Goal: Find specific page/section: Find specific page/section

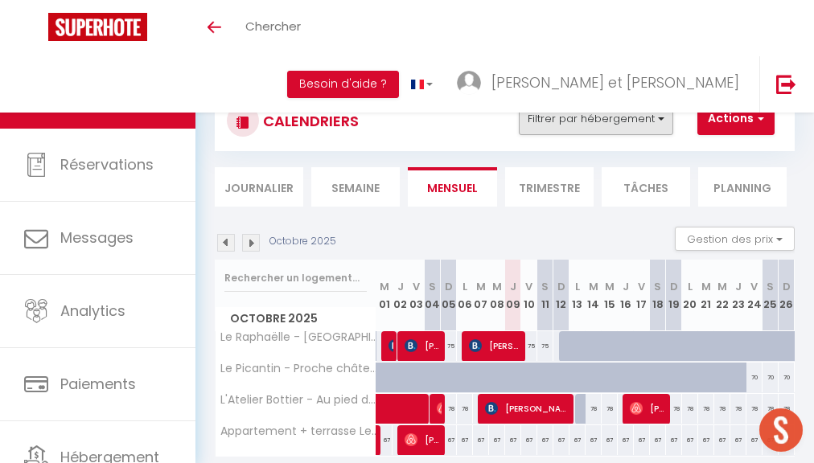
click at [563, 125] on button "Filtrer par hébergement" at bounding box center [596, 119] width 154 height 32
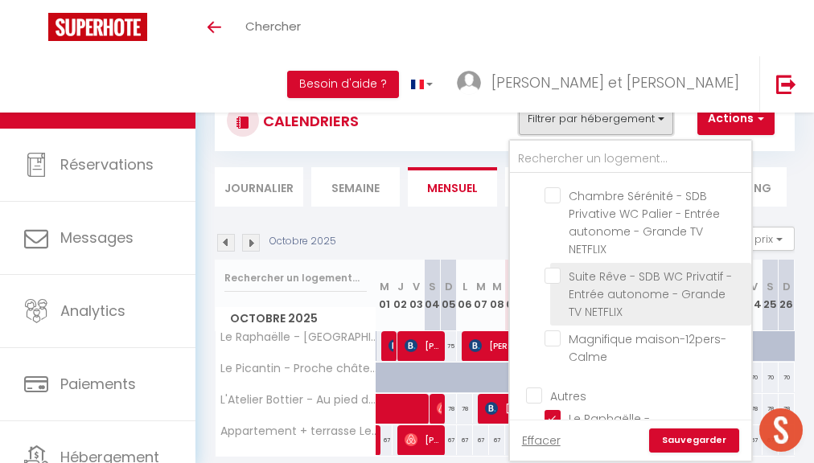
scroll to position [441, 0]
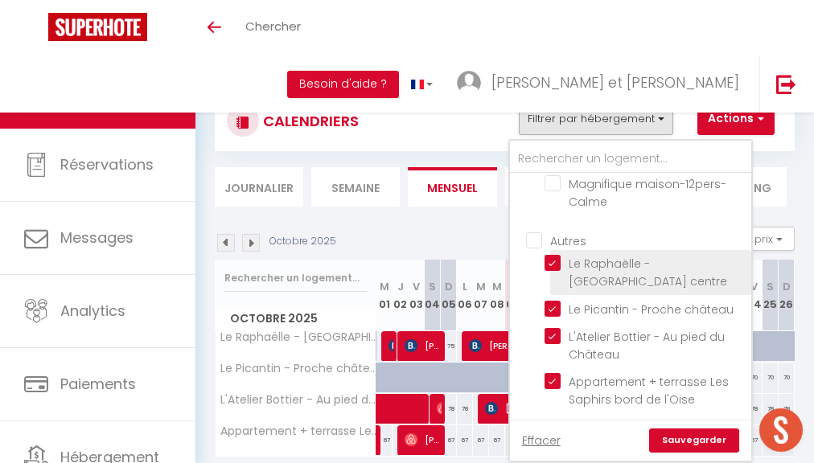
click at [550, 257] on input "Le Raphaëlle - [GEOGRAPHIC_DATA] centre" at bounding box center [644, 263] width 201 height 16
checkbox input "false"
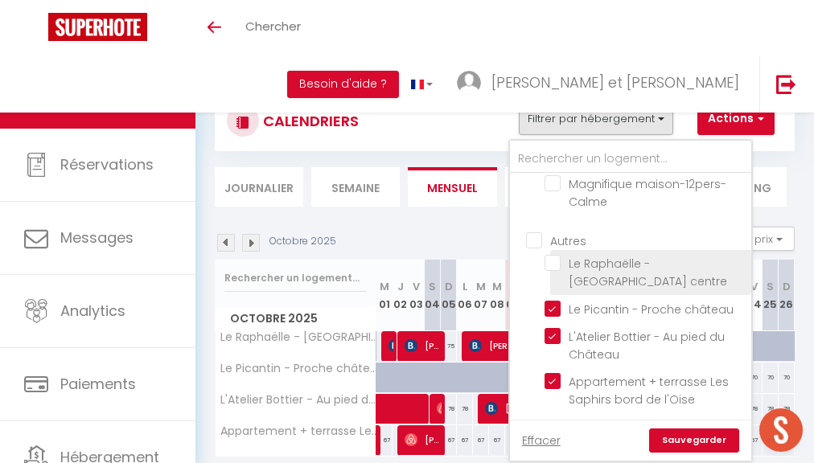
checkbox input "false"
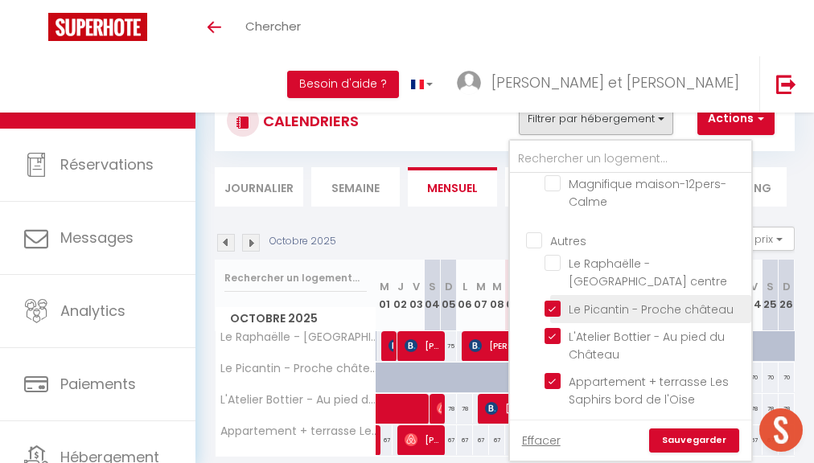
click at [553, 300] on input "Le Picantin - Proche château" at bounding box center [644, 308] width 201 height 16
checkbox input "false"
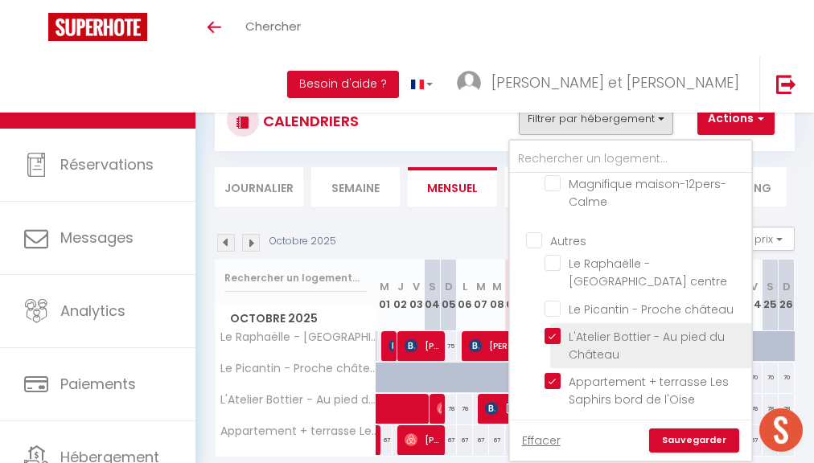
click at [559, 328] on input "L'Atelier Bottier - Au pied du Château" at bounding box center [644, 336] width 201 height 16
checkbox input "false"
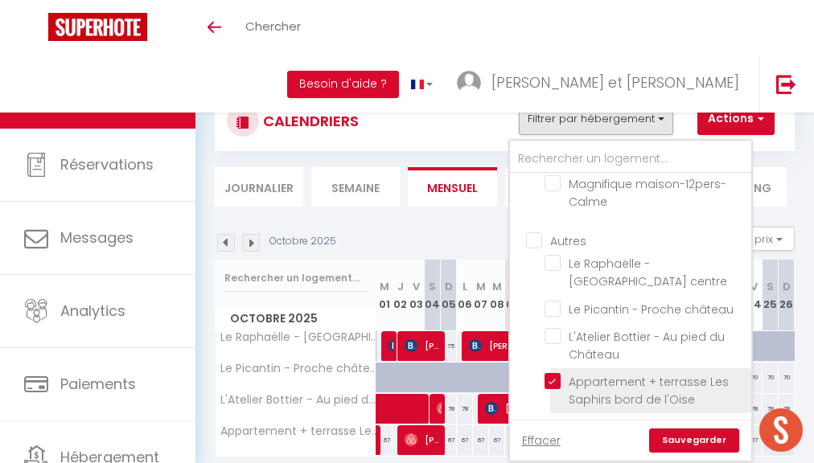
click at [553, 373] on input "Appartement + terrasse Les Saphirs bord de l'Oise" at bounding box center [644, 381] width 201 height 16
checkbox input "false"
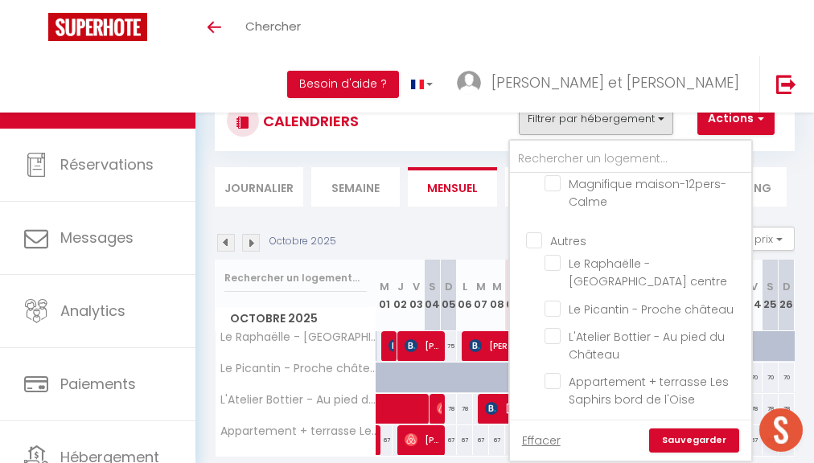
click at [688, 442] on link "Sauvegarder" at bounding box center [694, 441] width 90 height 24
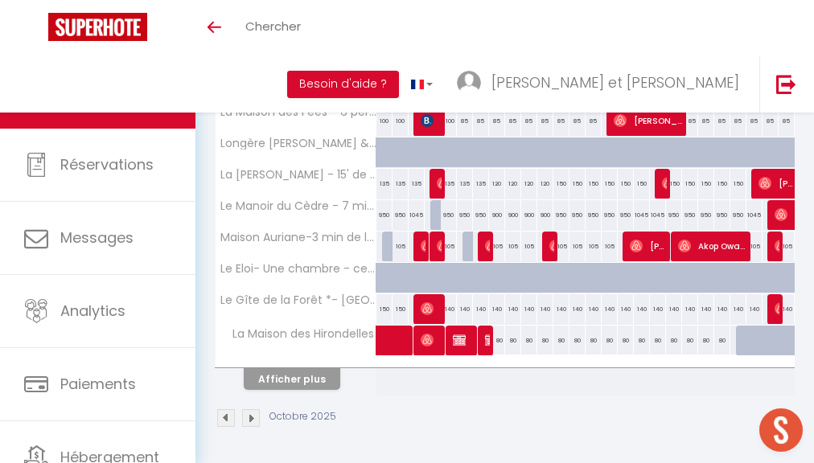
scroll to position [0, 0]
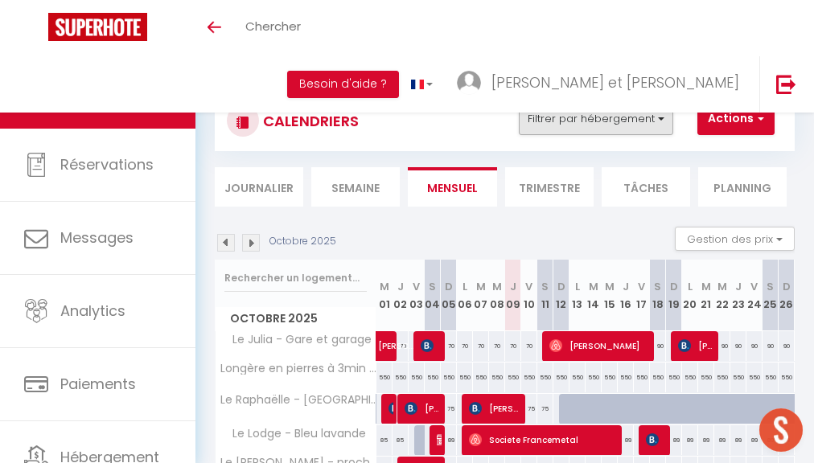
click at [607, 118] on button "Filtrer par hébergement" at bounding box center [596, 119] width 154 height 32
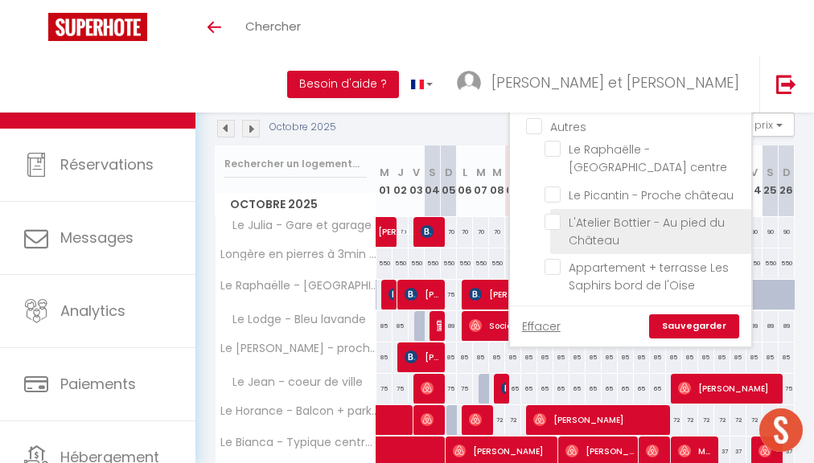
scroll to position [212, 0]
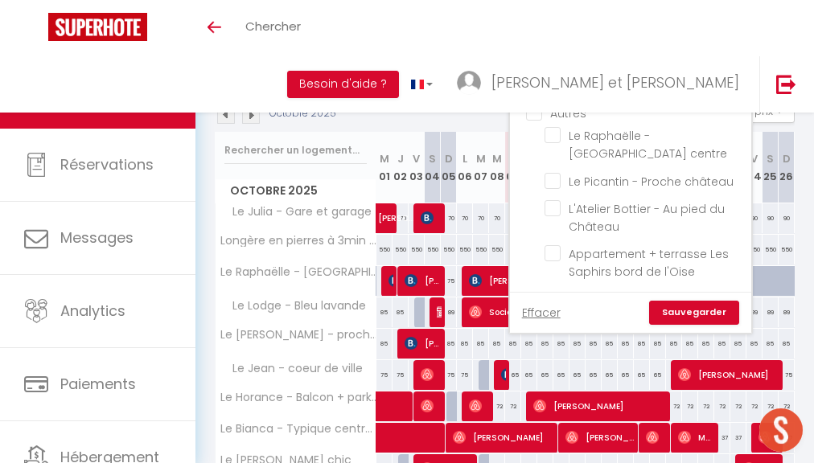
click at [540, 313] on link "Effacer" at bounding box center [541, 313] width 39 height 18
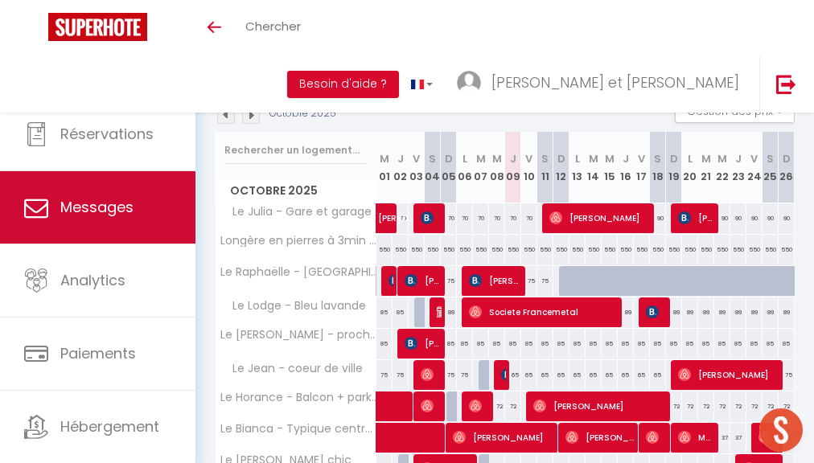
scroll to position [0, 0]
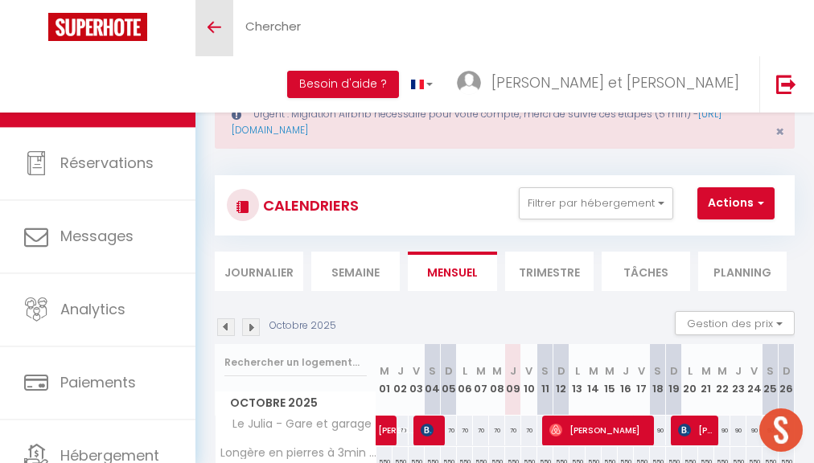
click at [223, 26] on link "Toggle menubar" at bounding box center [214, 28] width 38 height 56
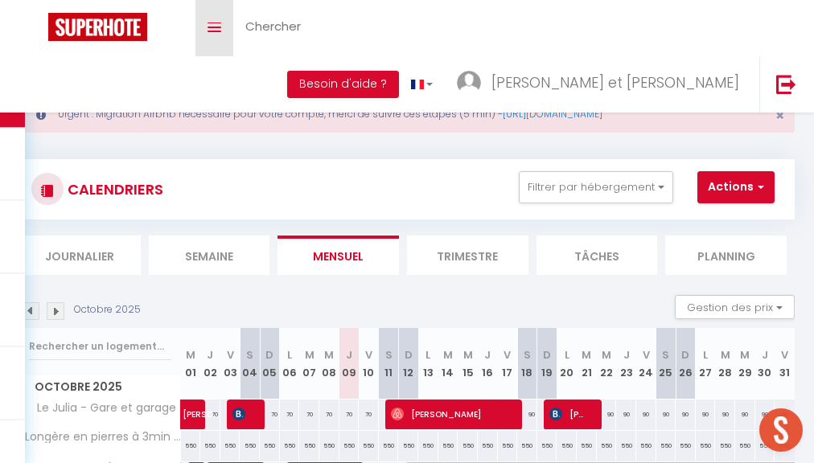
click at [212, 35] on link "Toggle menubar" at bounding box center [214, 28] width 38 height 56
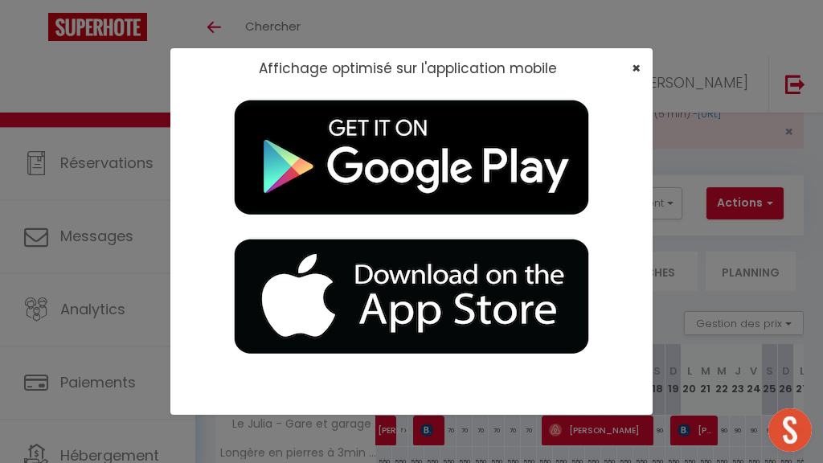
click at [640, 71] on span "×" at bounding box center [636, 68] width 9 height 20
